Goal: Task Accomplishment & Management: Complete application form

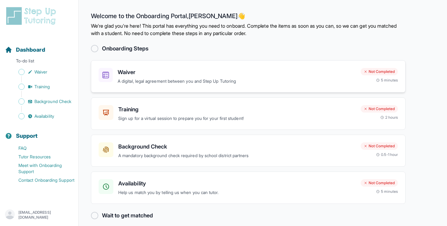
click at [356, 69] on div "Waiver A digital, legal agreement between you and Step Up Tutoring Not Complete…" at bounding box center [248, 76] width 299 height 17
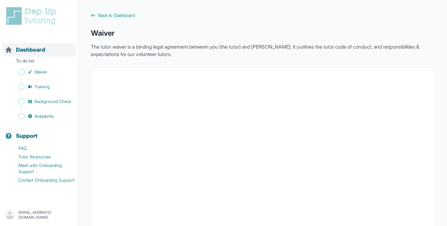
click at [35, 54] on span "Dashboard" at bounding box center [30, 49] width 29 height 9
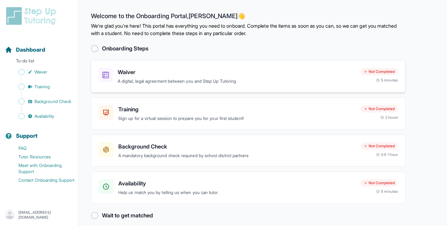
click at [167, 73] on h3 "Waiver" at bounding box center [237, 72] width 238 height 9
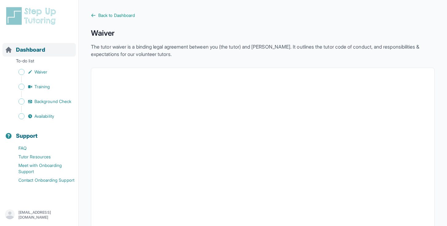
click at [25, 46] on span "Dashboard" at bounding box center [30, 49] width 29 height 9
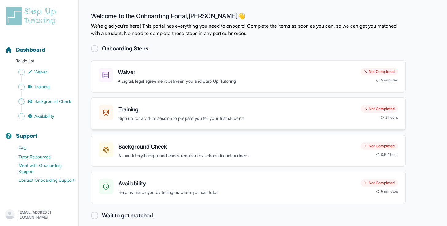
click at [153, 116] on p "Sign up for a virtual session to prepare you for your first student!" at bounding box center [236, 118] width 237 height 7
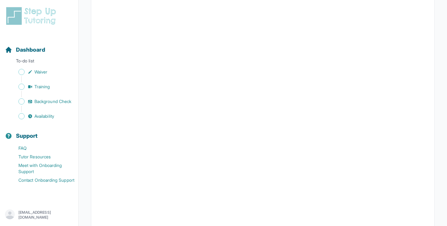
scroll to position [142, 0]
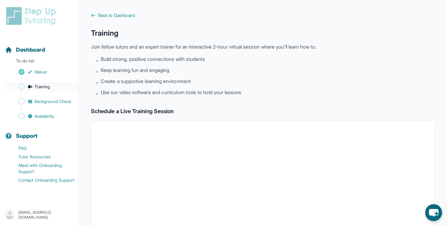
click at [42, 85] on span "Training" at bounding box center [42, 87] width 16 height 6
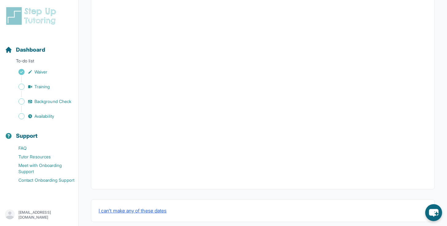
scroll to position [194, 0]
click at [51, 93] on div "Sidebar" at bounding box center [40, 94] width 71 height 6
click at [51, 103] on span "Background Check" at bounding box center [52, 101] width 37 height 6
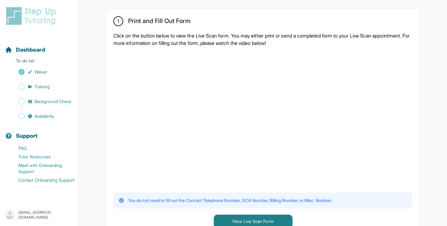
scroll to position [119, 0]
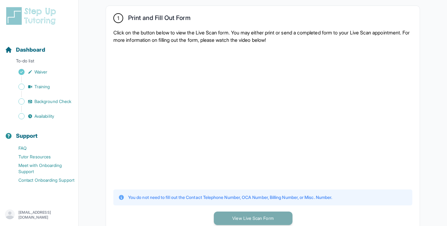
click at [237, 213] on button "View Live Scan Form" at bounding box center [253, 218] width 79 height 14
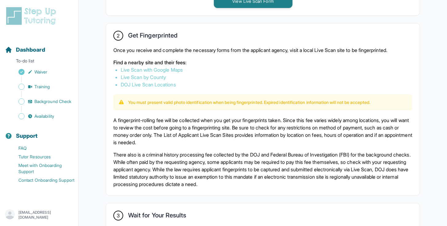
scroll to position [339, 0]
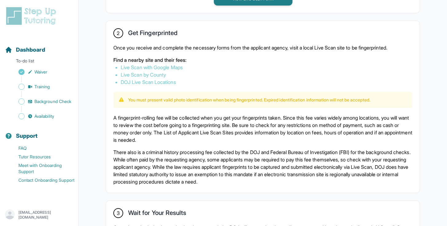
click at [171, 66] on link "Live Scan with Google Maps" at bounding box center [152, 67] width 62 height 6
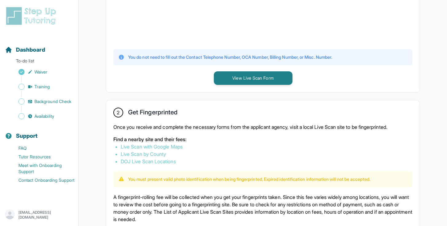
scroll to position [265, 0]
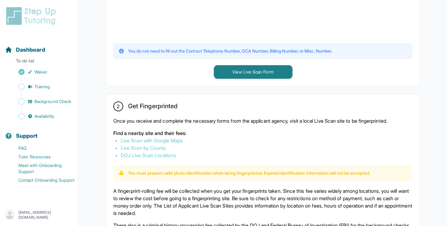
click at [209, 146] on li "Live Scan by County" at bounding box center [263, 147] width 284 height 7
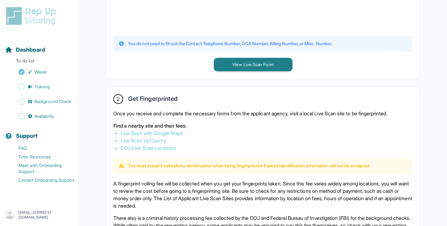
click at [159, 142] on link "Live Scan by County" at bounding box center [143, 140] width 45 height 6
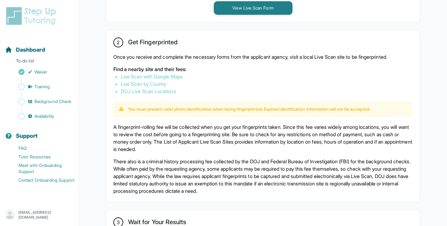
scroll to position [324, 0]
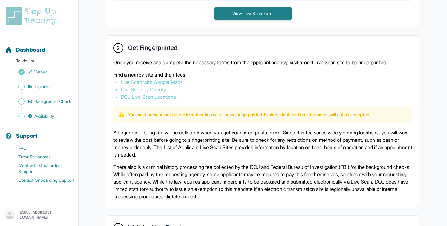
click at [173, 81] on link "Live Scan with Google Maps" at bounding box center [152, 82] width 62 height 6
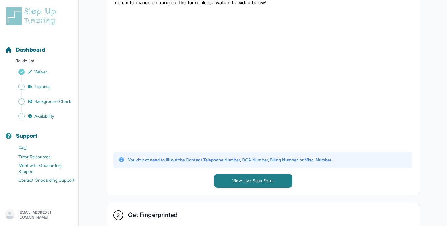
scroll to position [280, 0]
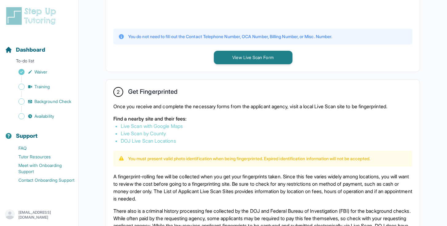
click at [162, 124] on link "Live Scan with Google Maps" at bounding box center [152, 126] width 62 height 6
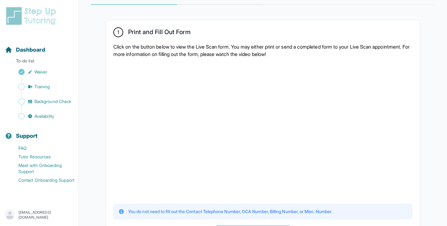
scroll to position [91, 0]
